Goal: Information Seeking & Learning: Check status

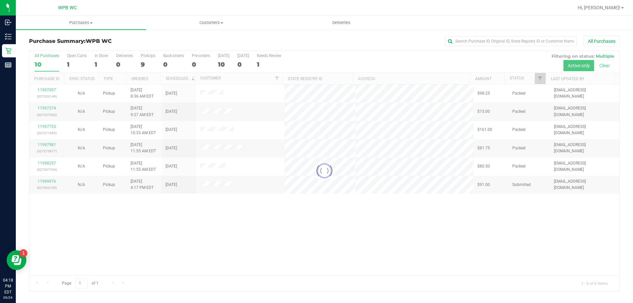
click at [244, 219] on div at bounding box center [324, 171] width 590 height 240
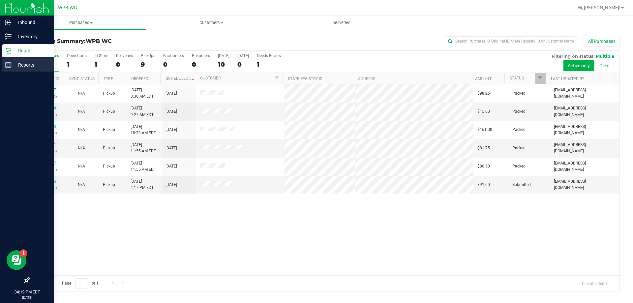
click at [15, 64] on p "Reports" at bounding box center [32, 65] width 40 height 8
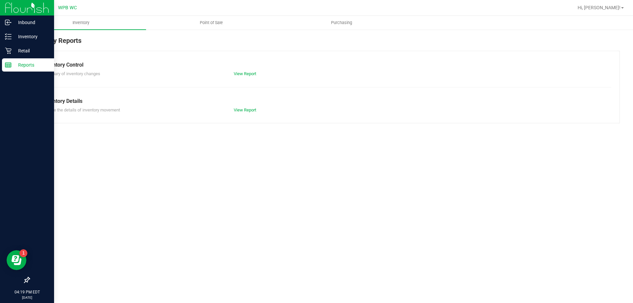
click at [213, 35] on div "Inventory Reports Inventory Control Summary of inventory changes View Report In…" at bounding box center [324, 79] width 617 height 101
click at [214, 25] on span "Point of Sale" at bounding box center [211, 23] width 41 height 6
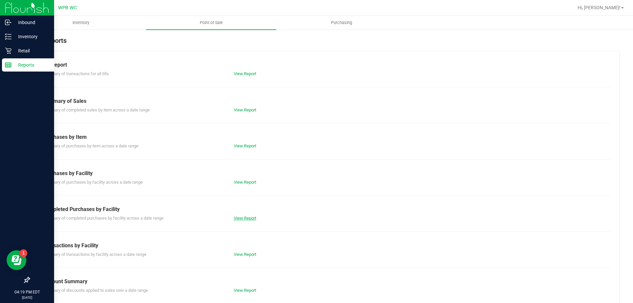
click at [240, 219] on link "View Report" at bounding box center [245, 218] width 22 height 5
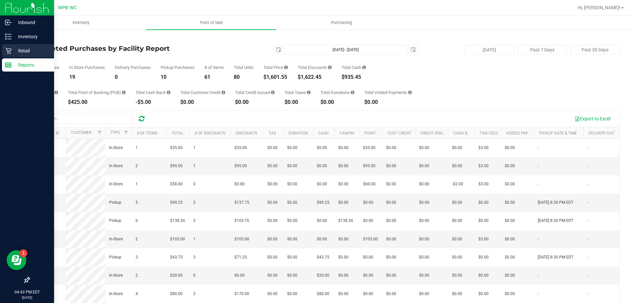
click at [11, 49] on icon at bounding box center [8, 51] width 6 height 6
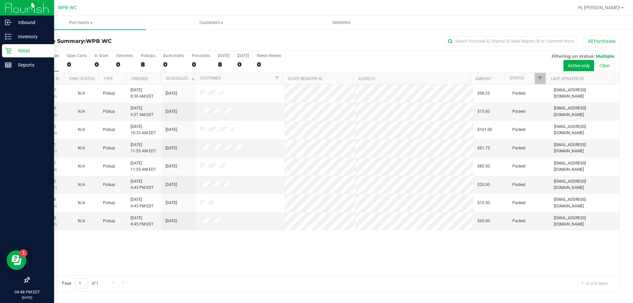
click at [221, 246] on div "11997097 (327233149) N/A Pickup [DATE] 8:36 AM EDT 9/24/2025 $98.25 Packed [EMA…" at bounding box center [324, 179] width 590 height 191
click at [19, 68] on p "Reports" at bounding box center [32, 65] width 40 height 8
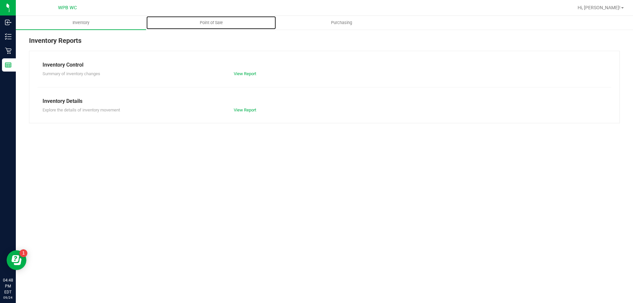
click at [213, 30] on ul "Inventory Point of Sale Purchasing" at bounding box center [332, 23] width 633 height 14
click at [212, 26] on uib-tab-heading "Point of Sale" at bounding box center [211, 22] width 130 height 13
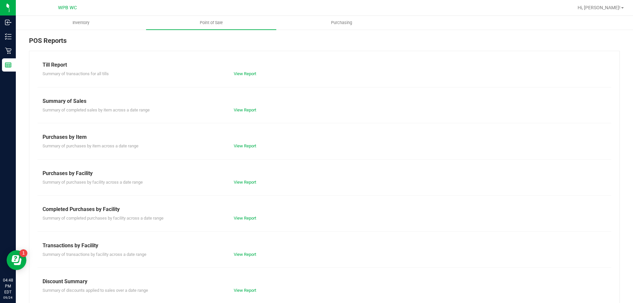
click at [244, 215] on div "View Report" at bounding box center [277, 218] width 96 height 7
click at [244, 220] on link "View Report" at bounding box center [245, 218] width 22 height 5
